Goal: Information Seeking & Learning: Learn about a topic

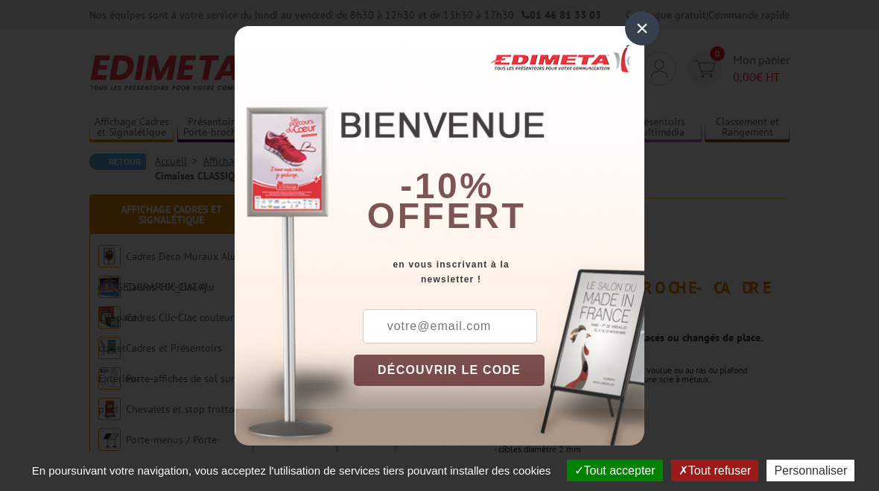
click at [652, 16] on div "×" at bounding box center [642, 28] width 34 height 34
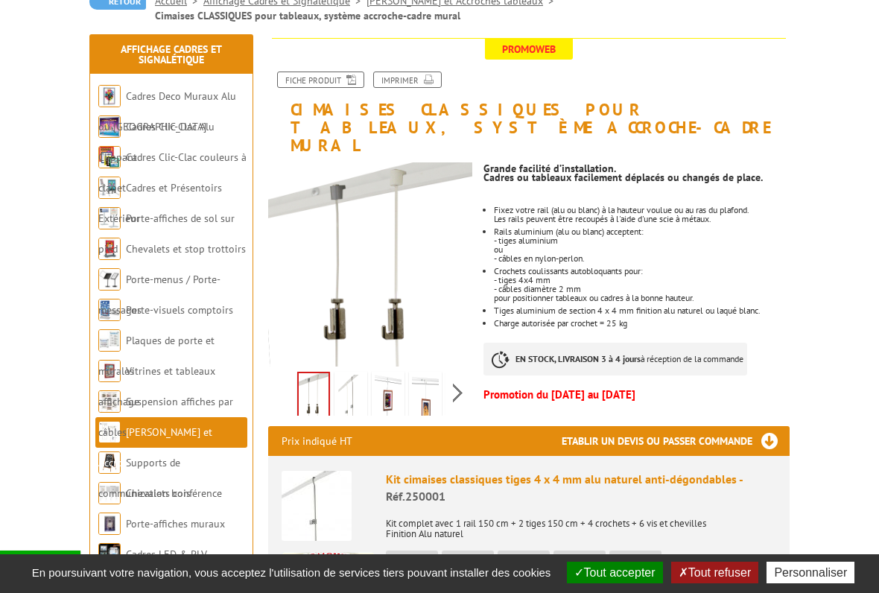
scroll to position [163, 0]
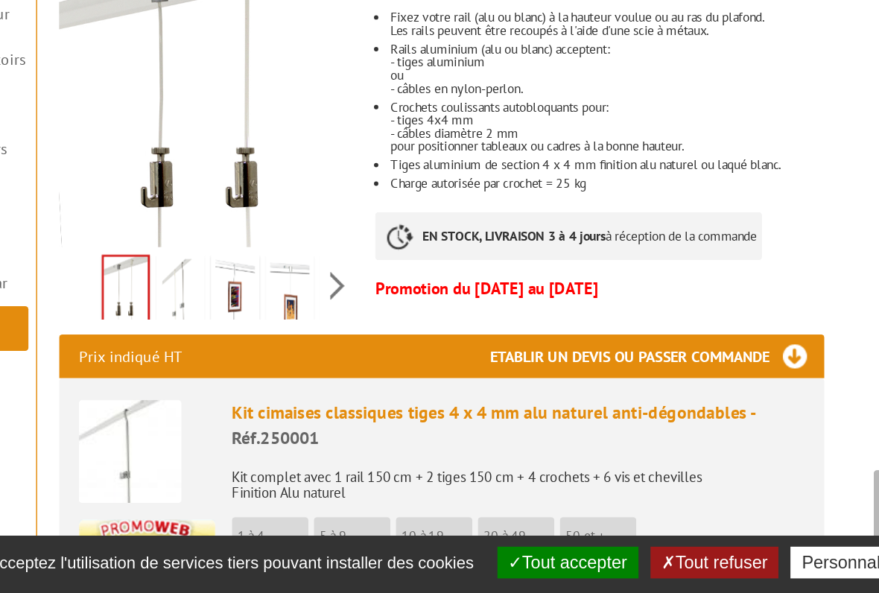
scroll to position [169, 0]
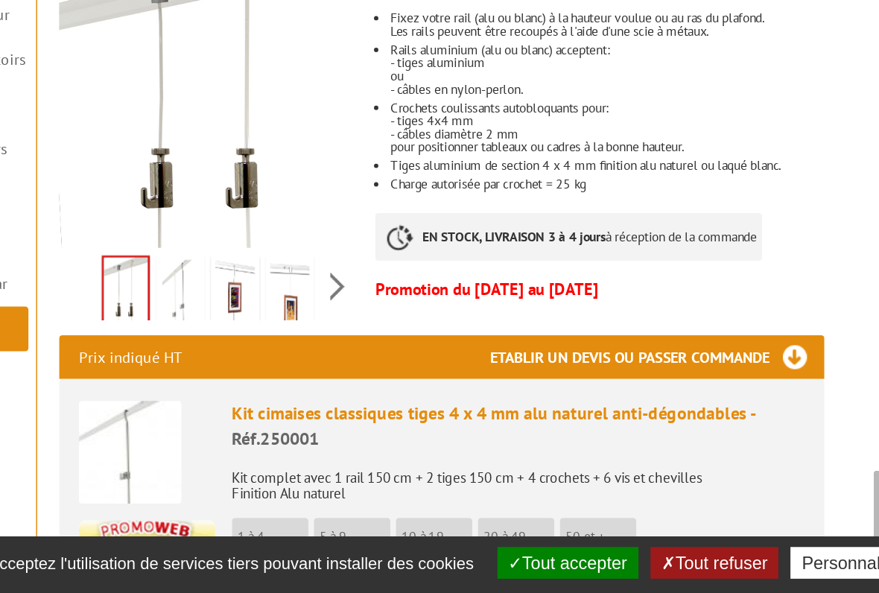
click at [375, 366] on img at bounding box center [388, 389] width 27 height 46
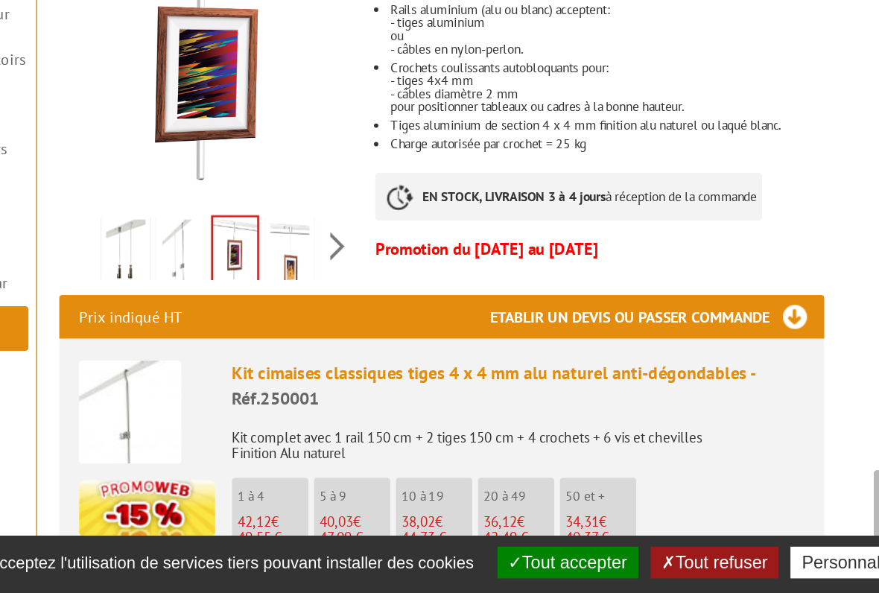
scroll to position [196, 0]
click at [412, 339] on img at bounding box center [425, 362] width 27 height 46
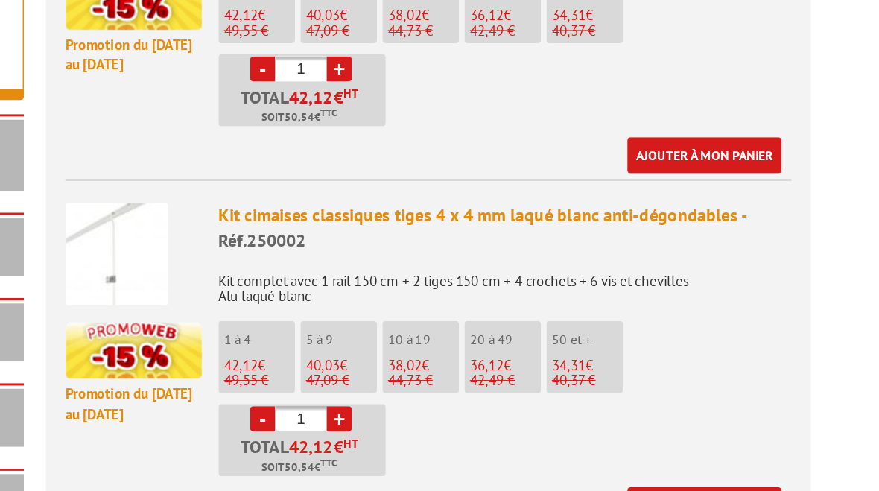
scroll to position [727, 0]
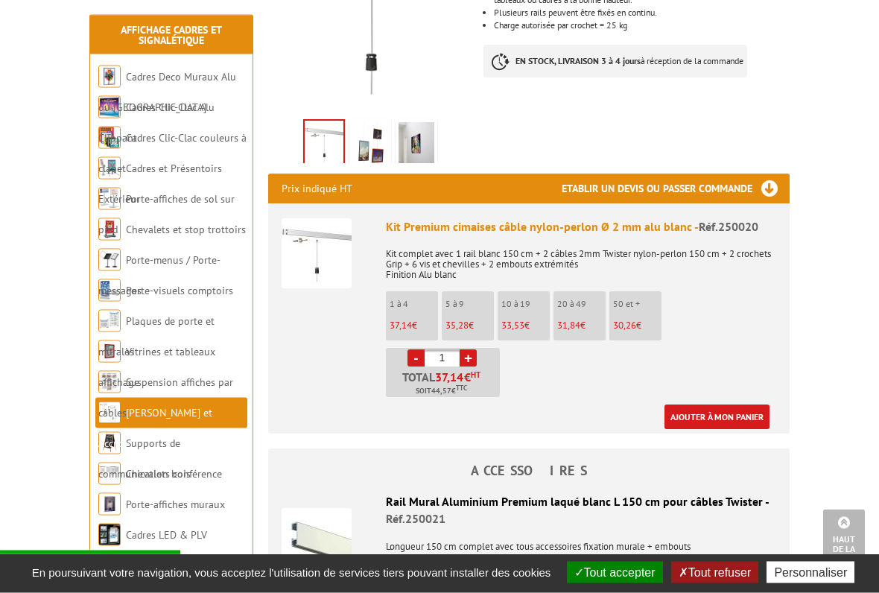
scroll to position [361, 0]
click at [190, 349] on link "Vitrines et tableaux affichage" at bounding box center [156, 367] width 117 height 44
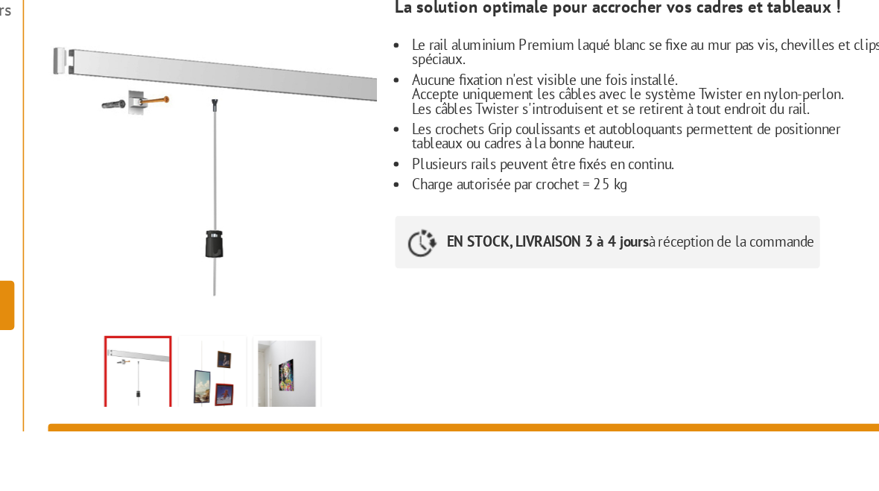
scroll to position [86, 0]
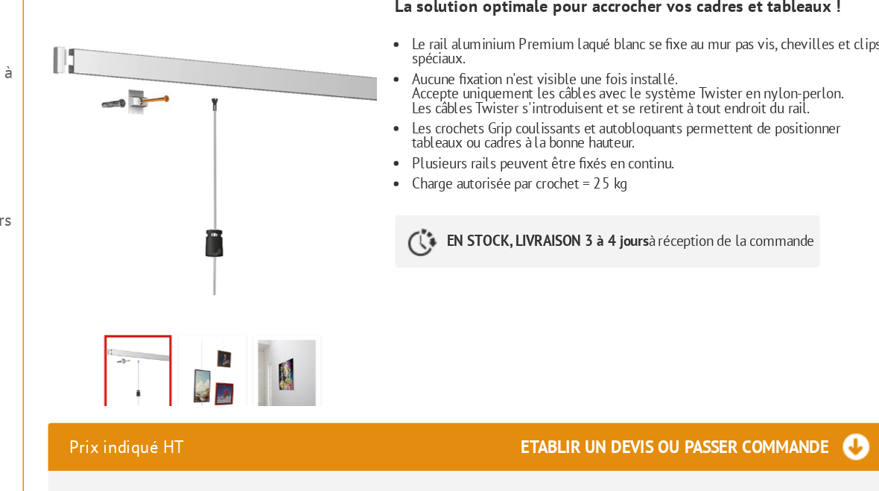
click at [352, 397] on img at bounding box center [370, 420] width 36 height 46
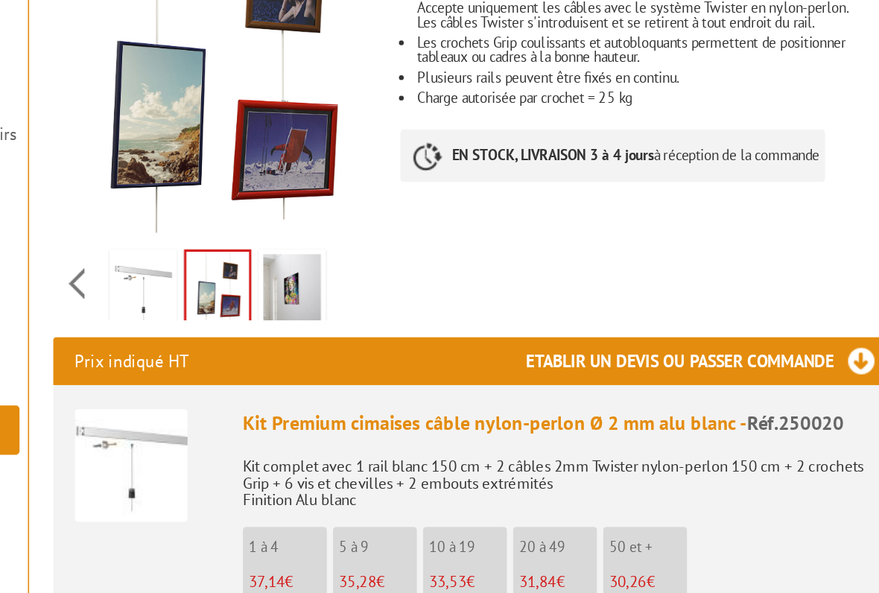
scroll to position [101, 0]
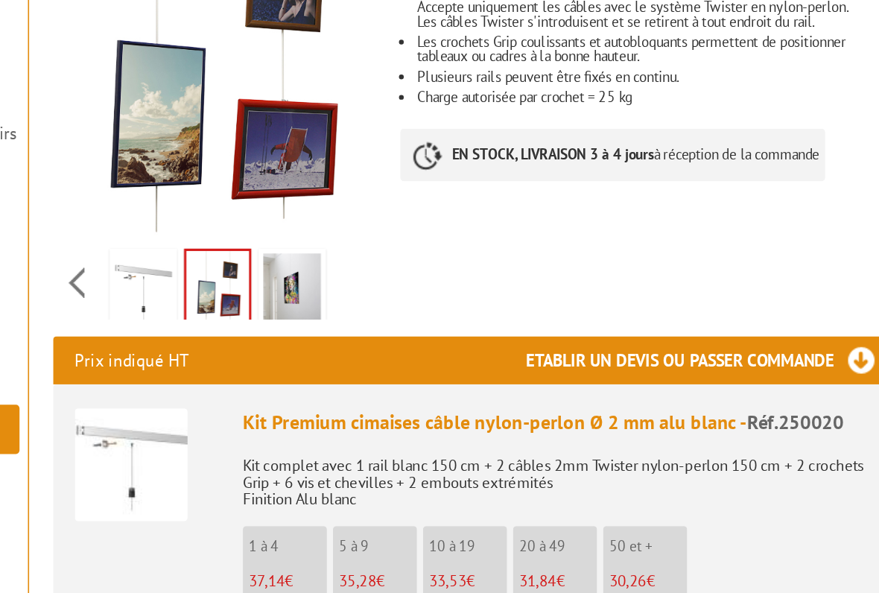
click at [398, 382] on img at bounding box center [416, 405] width 36 height 46
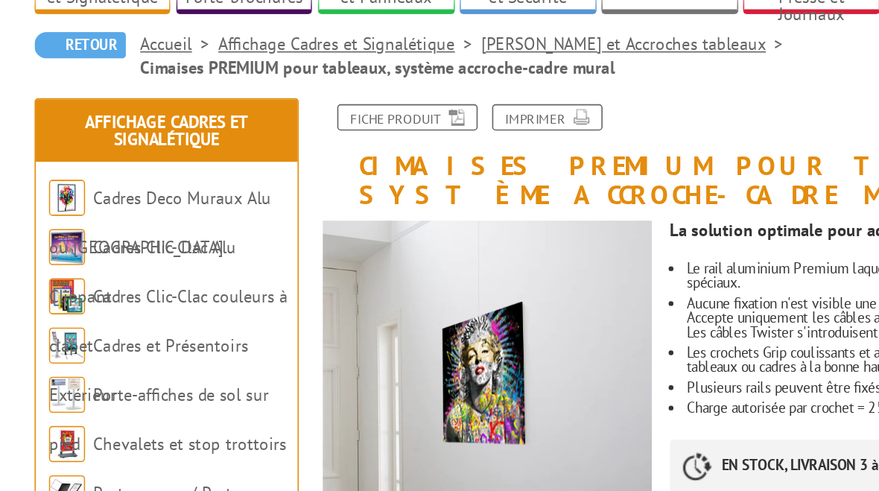
scroll to position [133, 0]
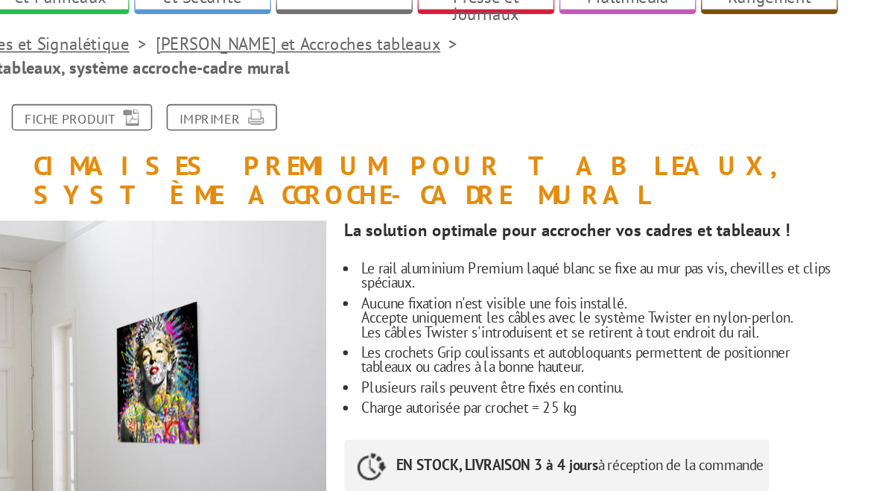
click at [277, 74] on link "Fiche produit" at bounding box center [320, 73] width 87 height 16
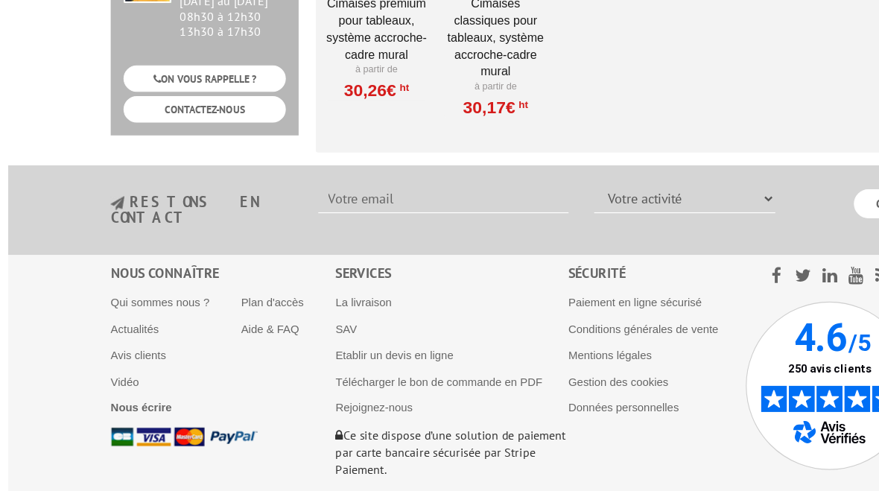
scroll to position [2263, 0]
